Goal: Transaction & Acquisition: Purchase product/service

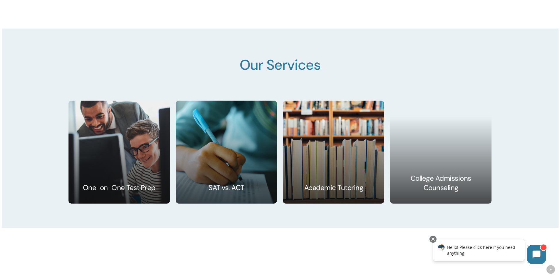
scroll to position [960, 0]
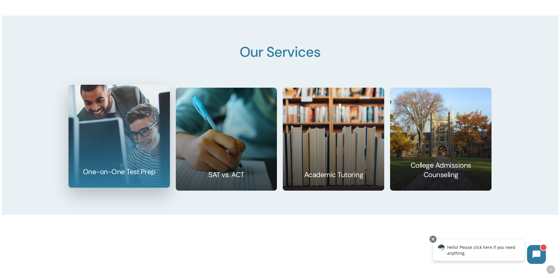
click at [144, 145] on link at bounding box center [119, 136] width 101 height 102
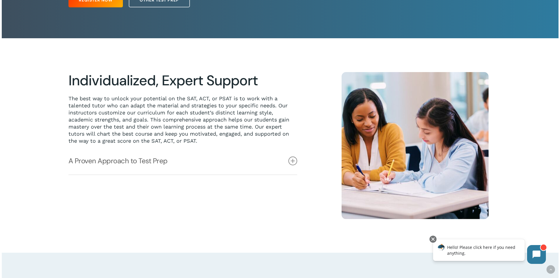
scroll to position [137, 0]
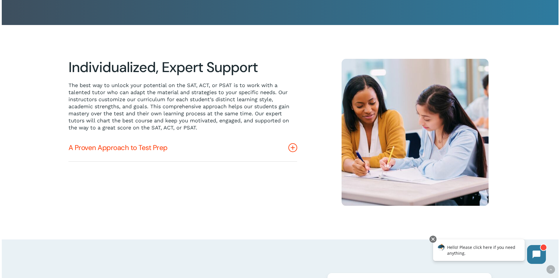
click at [291, 149] on icon at bounding box center [292, 147] width 9 height 9
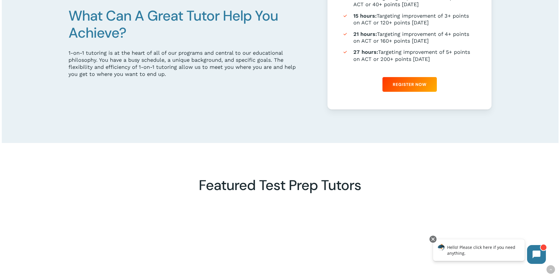
scroll to position [549, 0]
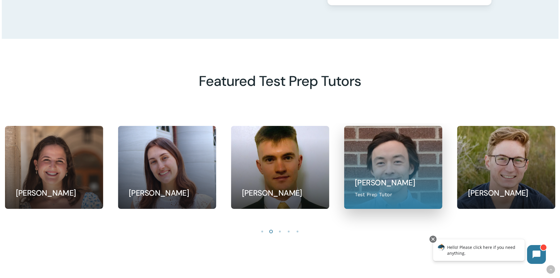
click at [408, 168] on link at bounding box center [393, 167] width 98 height 82
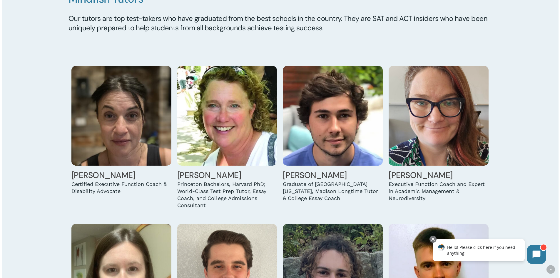
scroll to position [574, 0]
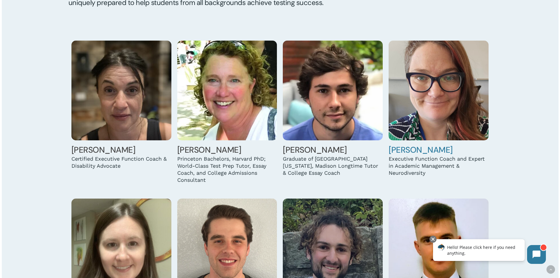
click at [450, 100] on img at bounding box center [438, 91] width 100 height 100
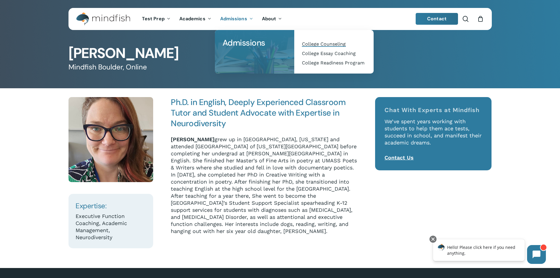
click at [326, 46] on span "College Counseling" at bounding box center [324, 44] width 44 height 6
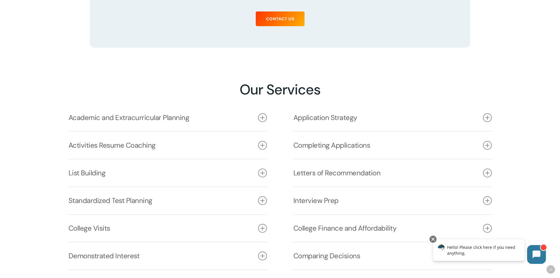
scroll to position [823, 0]
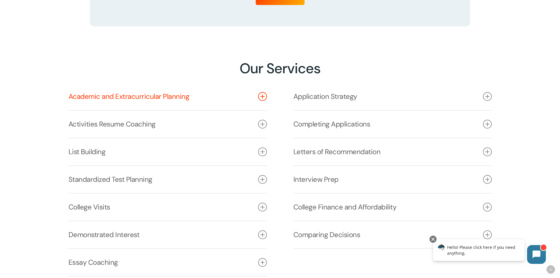
click at [260, 97] on icon at bounding box center [262, 96] width 9 height 9
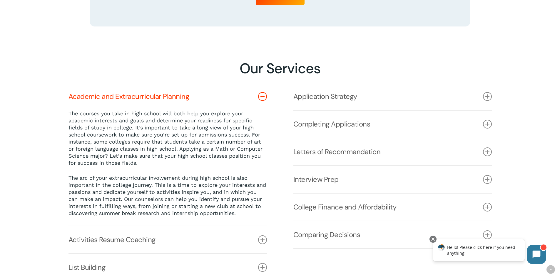
click at [260, 97] on icon at bounding box center [262, 96] width 9 height 9
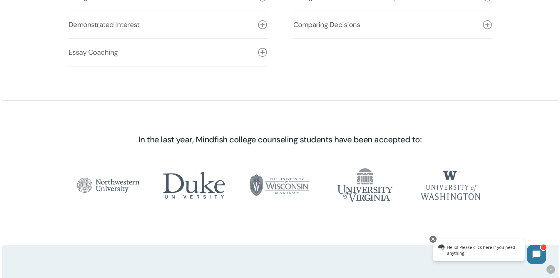
scroll to position [960, 0]
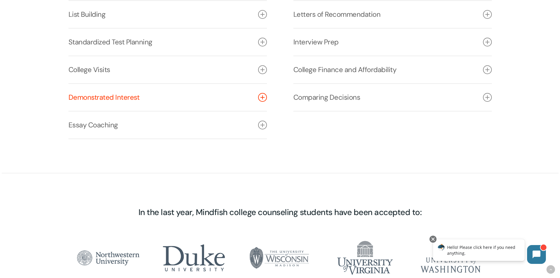
click at [258, 99] on icon at bounding box center [262, 97] width 9 height 9
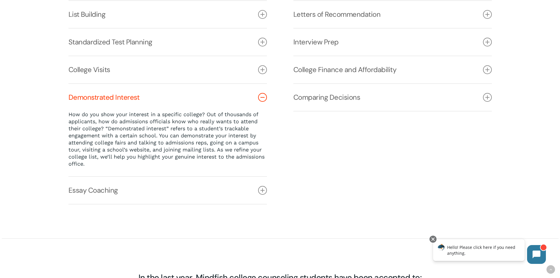
click at [258, 99] on icon at bounding box center [262, 97] width 9 height 9
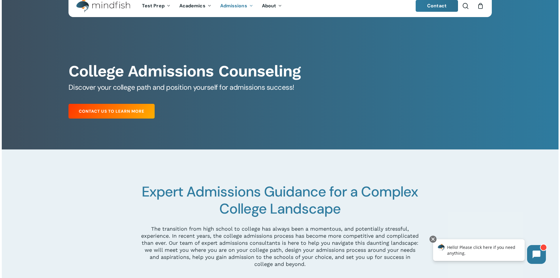
scroll to position [0, 0]
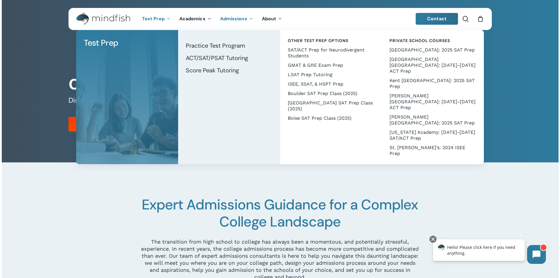
click at [121, 18] on img "Main Menu" at bounding box center [100, 18] width 48 height 13
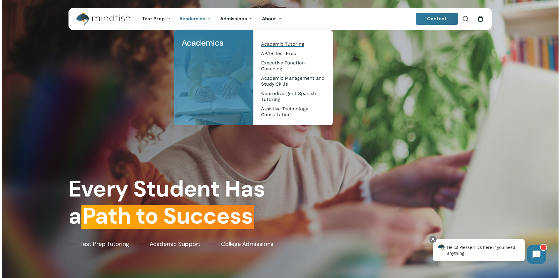
click at [278, 43] on span "Academic Tutoring" at bounding box center [282, 44] width 43 height 6
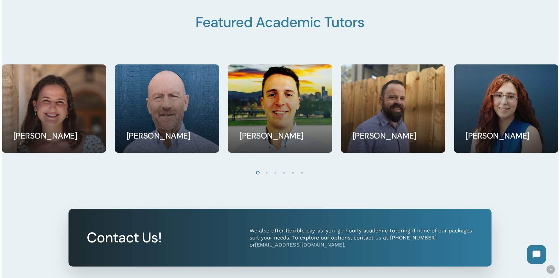
scroll to position [549, 0]
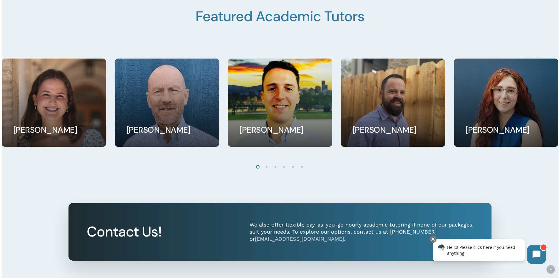
click at [284, 169] on li "Page dot 4" at bounding box center [284, 166] width 9 height 9
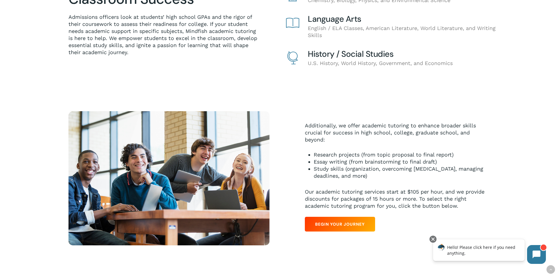
scroll to position [244, 0]
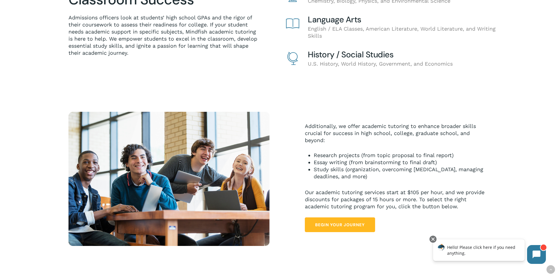
click at [340, 227] on span "Begin Your Journey" at bounding box center [340, 225] width 50 height 6
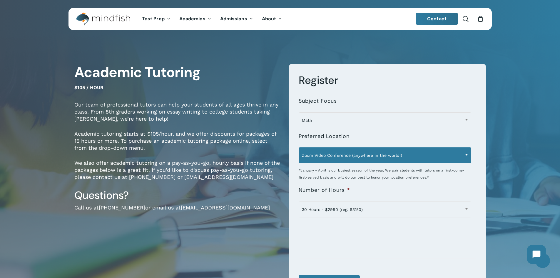
click at [374, 152] on span "Zoom Video Conference (anywhere in the world!)" at bounding box center [385, 155] width 172 height 12
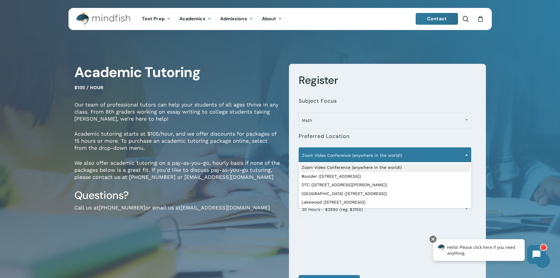
click at [377, 139] on li "**********" at bounding box center [386, 154] width 177 height 54
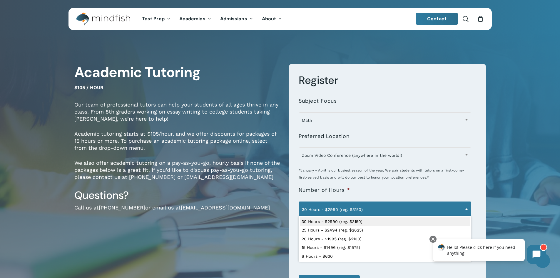
click at [428, 211] on span "30 Hours - $2990 (reg. $3150)" at bounding box center [385, 209] width 172 height 12
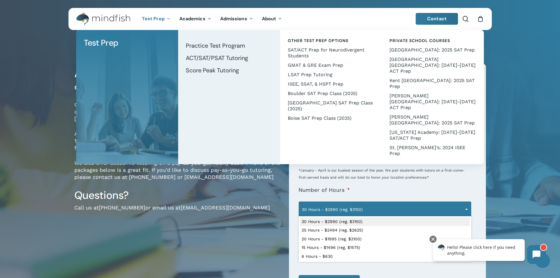
click at [145, 21] on span "Test Prep" at bounding box center [153, 19] width 23 height 6
